Goal: Use online tool/utility: Utilize a website feature to perform a specific function

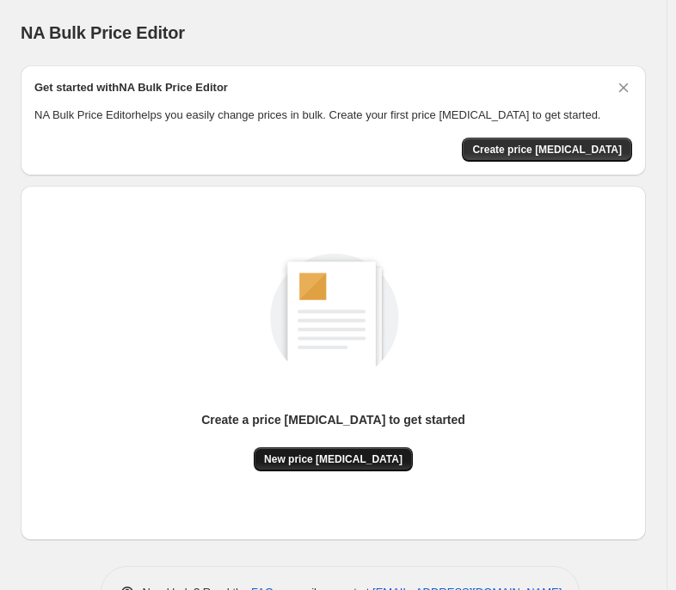
click at [362, 453] on span "New price change job" at bounding box center [333, 459] width 138 height 14
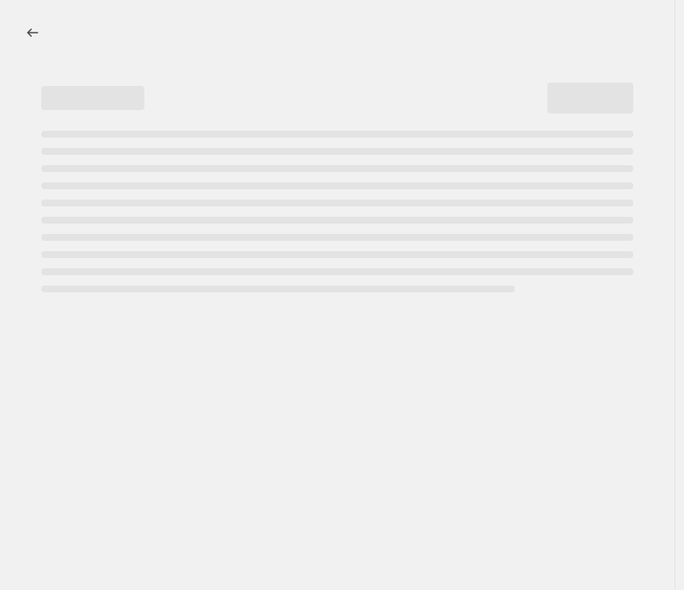
select select "percentage"
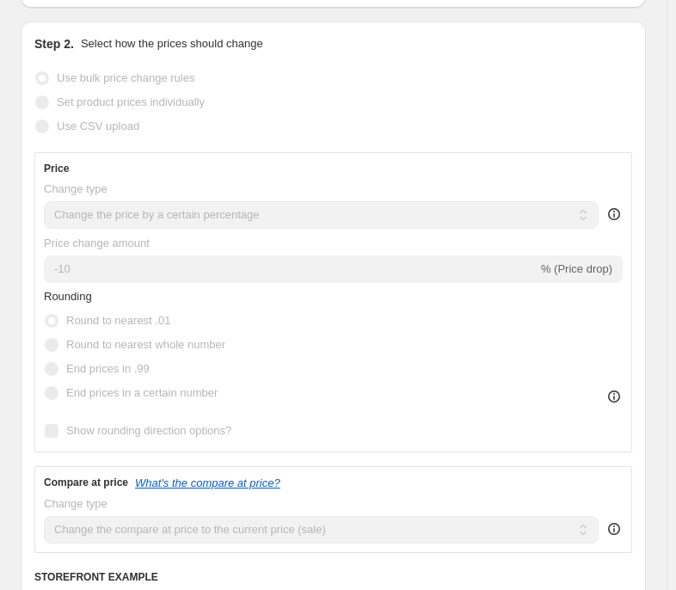
scroll to position [172, 0]
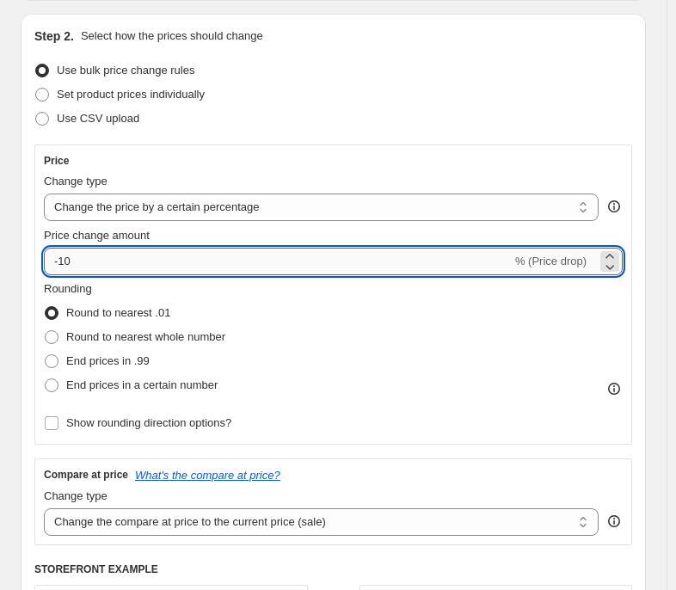
click at [108, 271] on input "-10" at bounding box center [278, 262] width 468 height 28
type input "-1"
type input "-35"
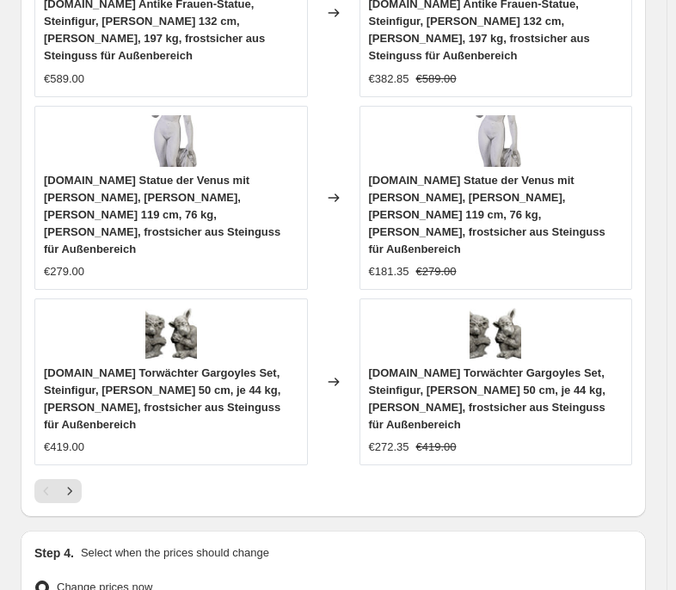
scroll to position [1837, 0]
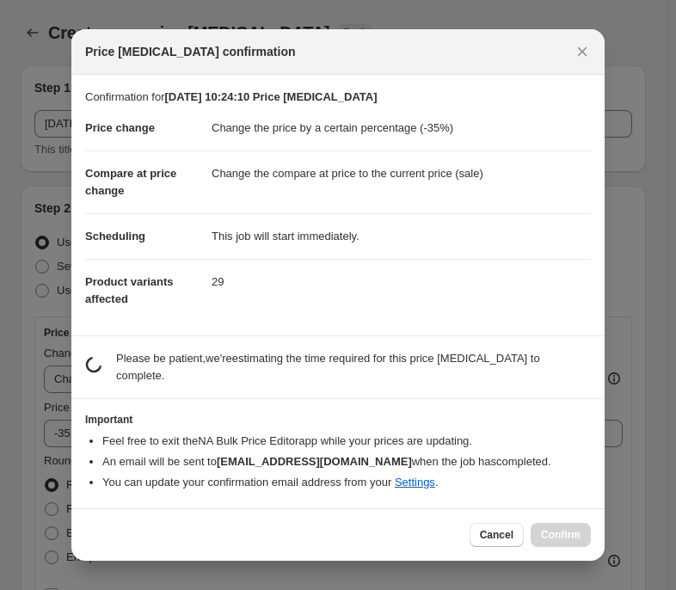
scroll to position [0, 0]
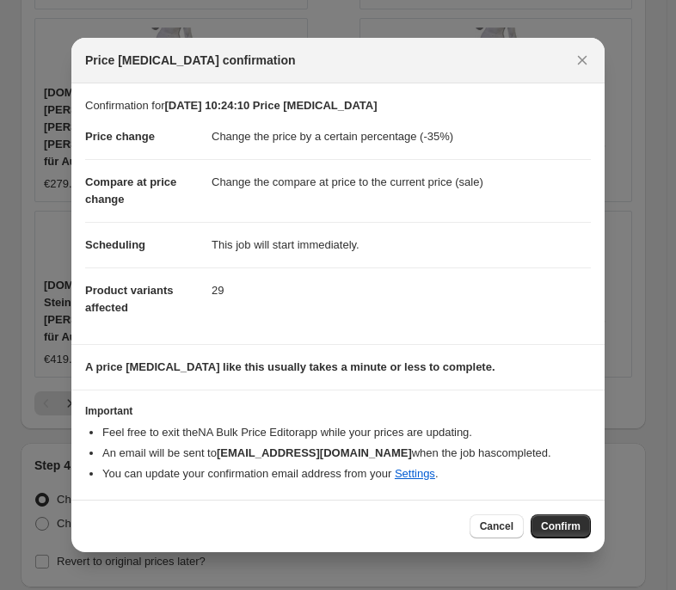
click at [545, 528] on span "Confirm" at bounding box center [561, 526] width 40 height 14
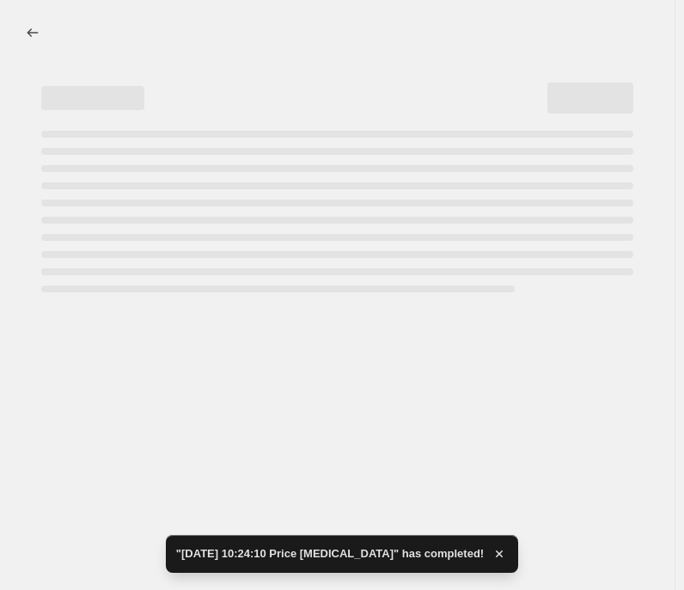
select select "percentage"
